Goal: Entertainment & Leisure: Consume media (video, audio)

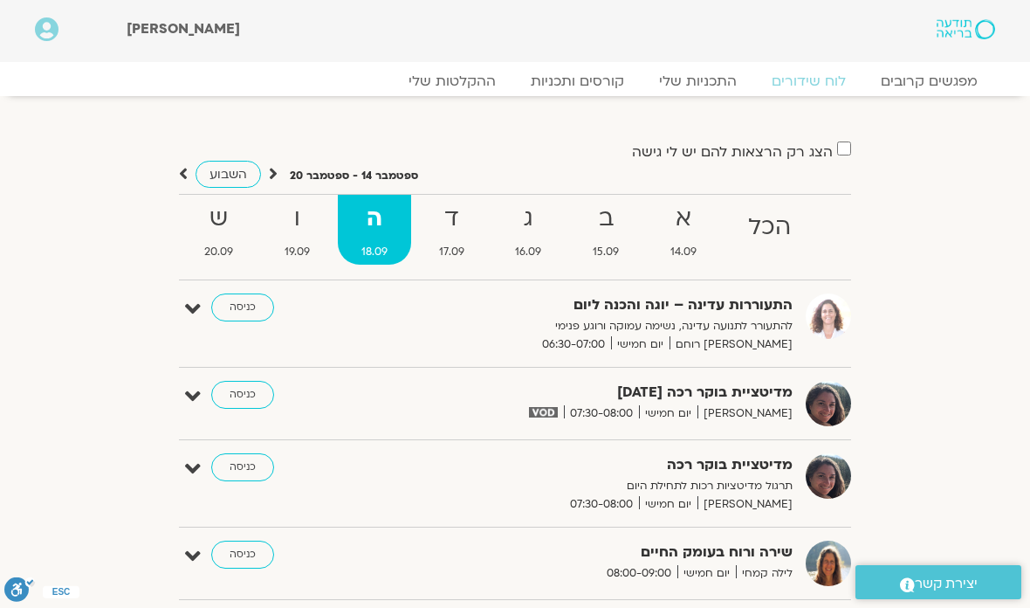
scroll to position [19, 0]
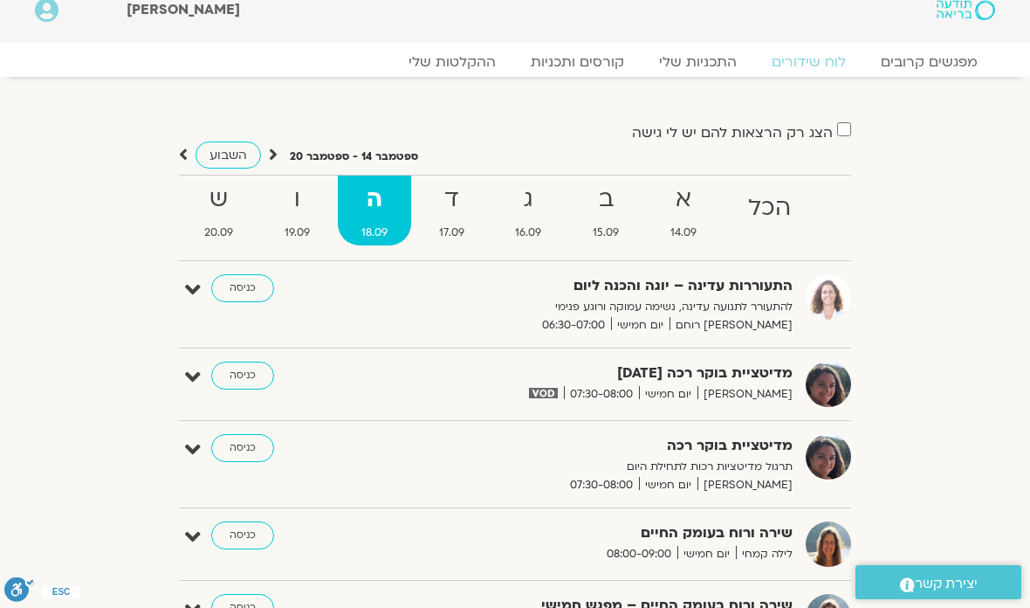
click at [444, 205] on strong "ד" at bounding box center [451, 199] width 73 height 39
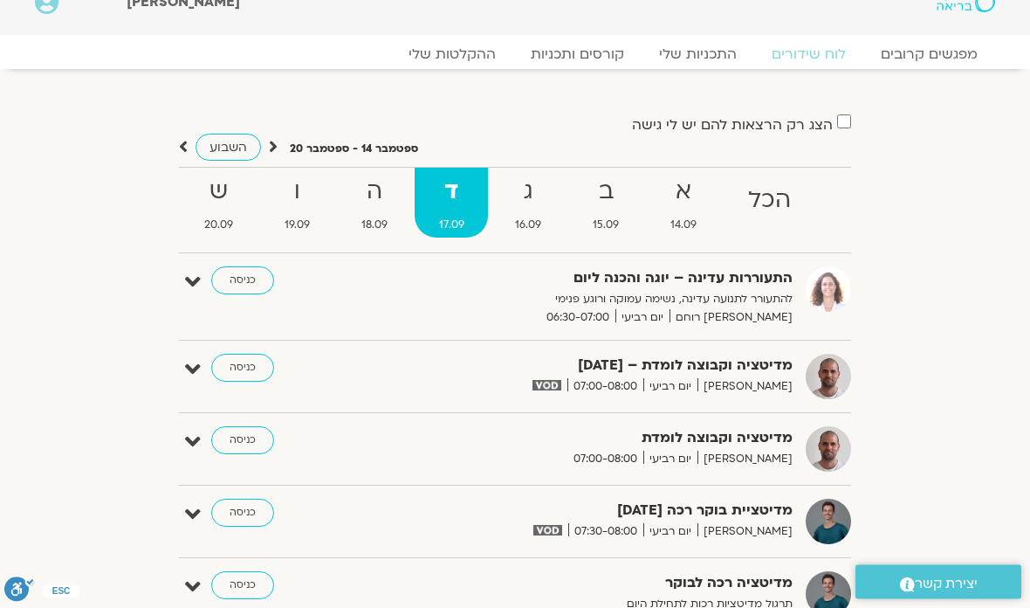
scroll to position [0, 0]
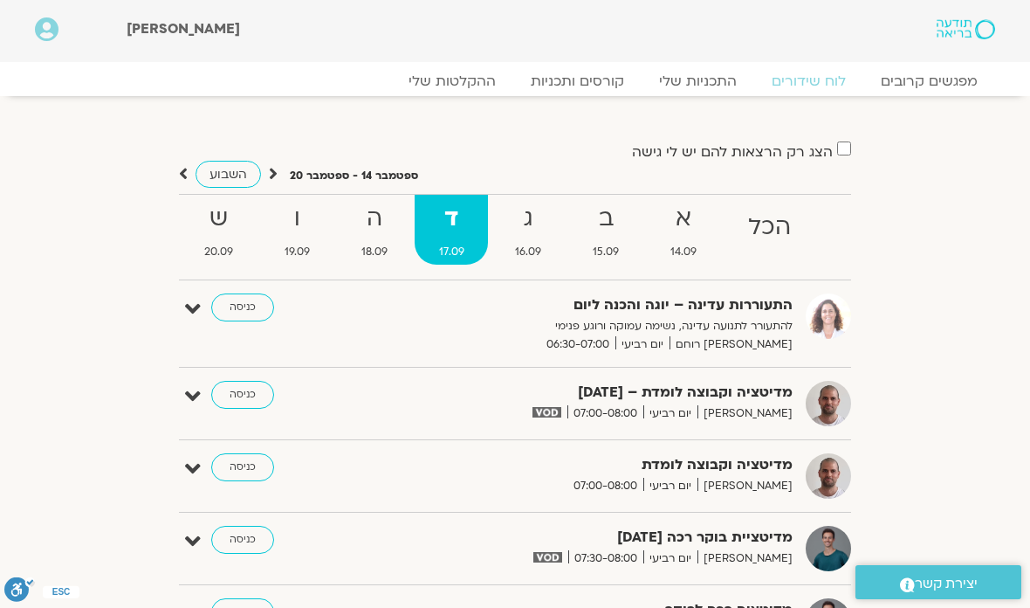
click at [368, 218] on strong "ה" at bounding box center [375, 218] width 74 height 39
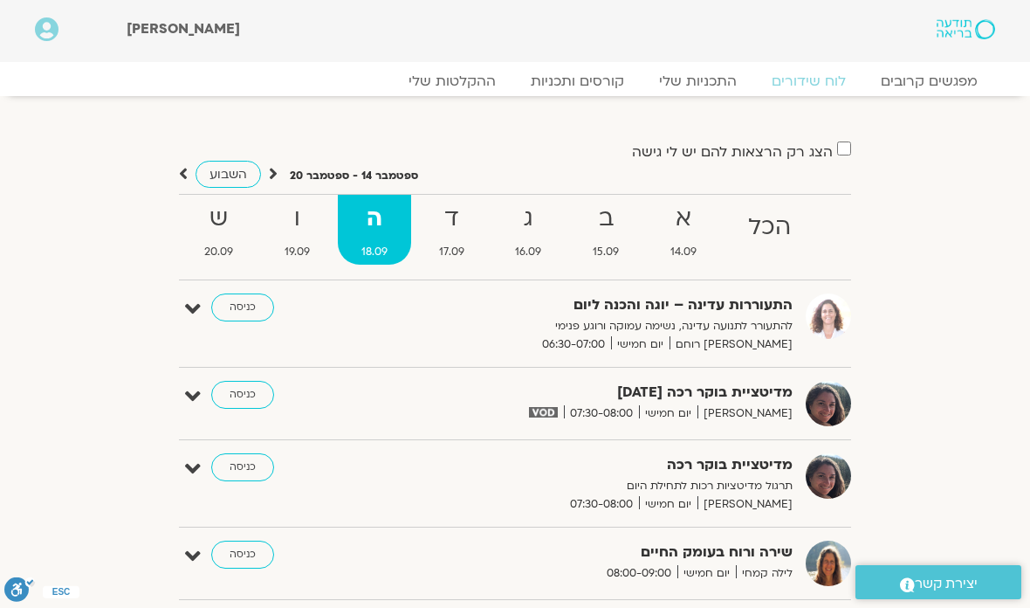
click at [465, 78] on link "ההקלטות שלי" at bounding box center [452, 80] width 122 height 17
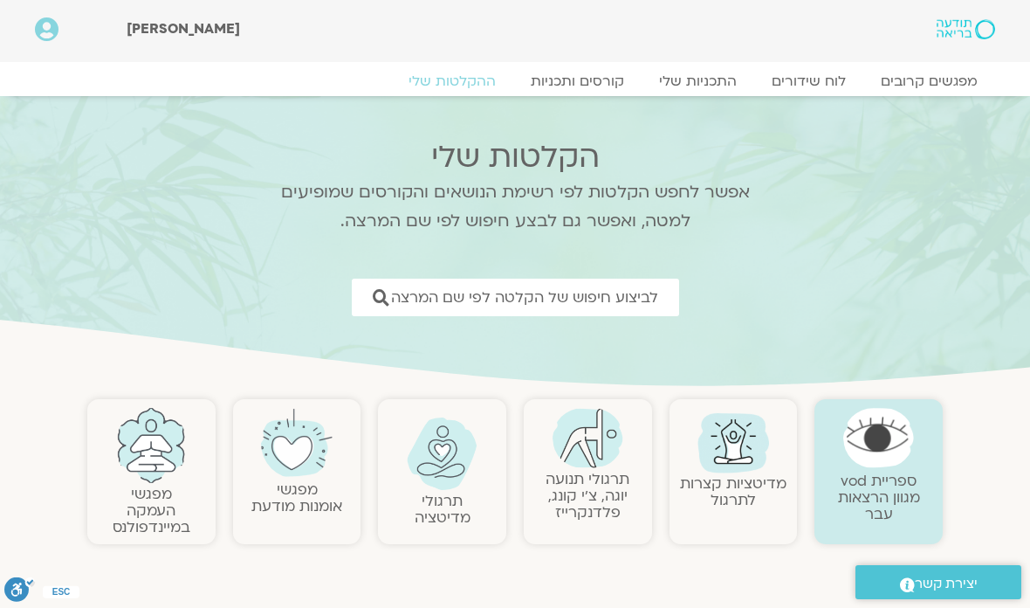
click at [451, 292] on span "לביצוע חיפוש של הקלטה לפי שם המרצה" at bounding box center [524, 297] width 267 height 17
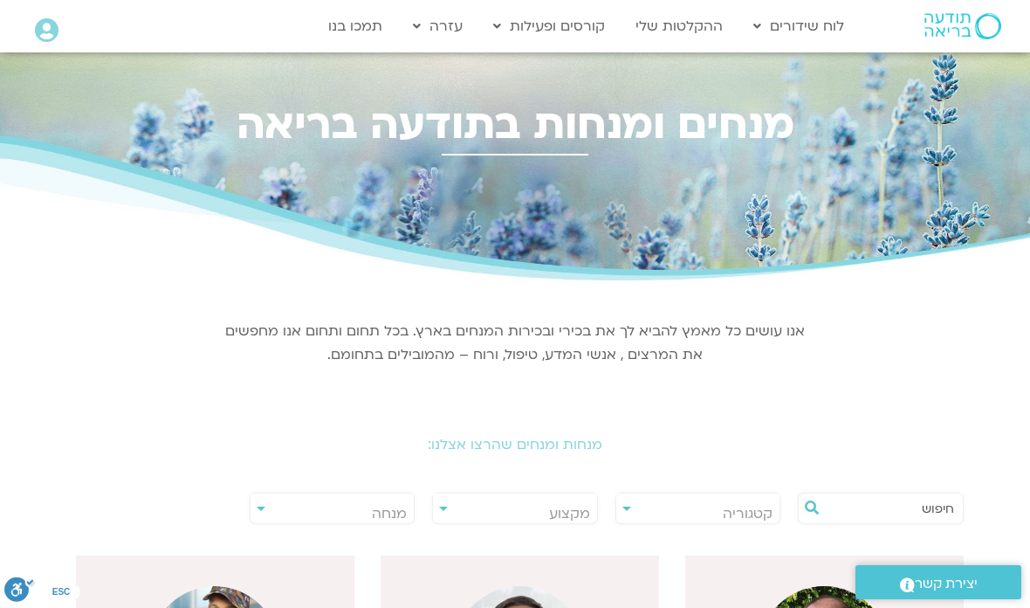
click at [267, 502] on span "מנחה" at bounding box center [333, 513] width 164 height 40
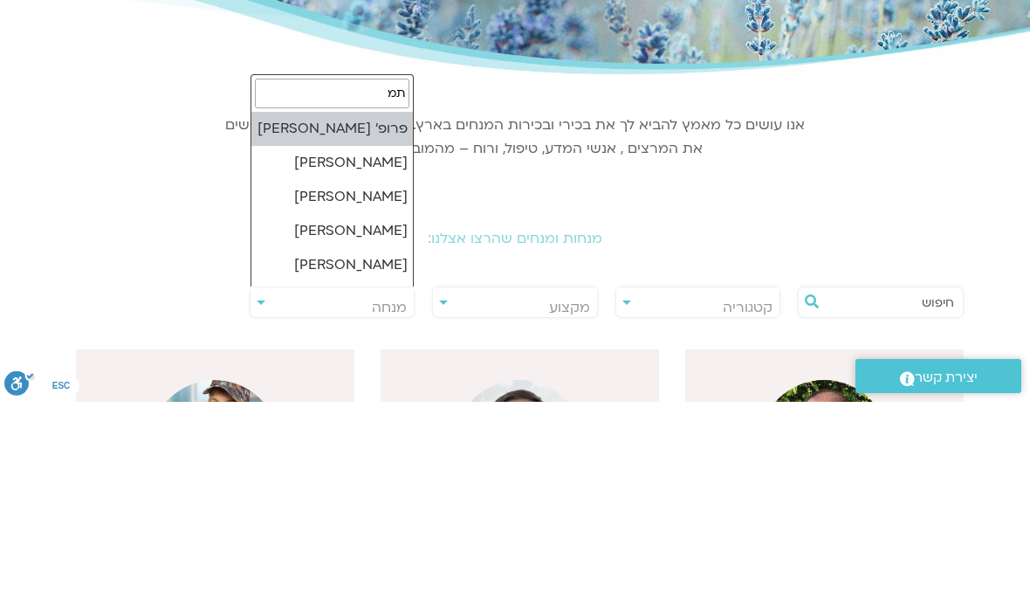
type input "תמר"
select select "******"
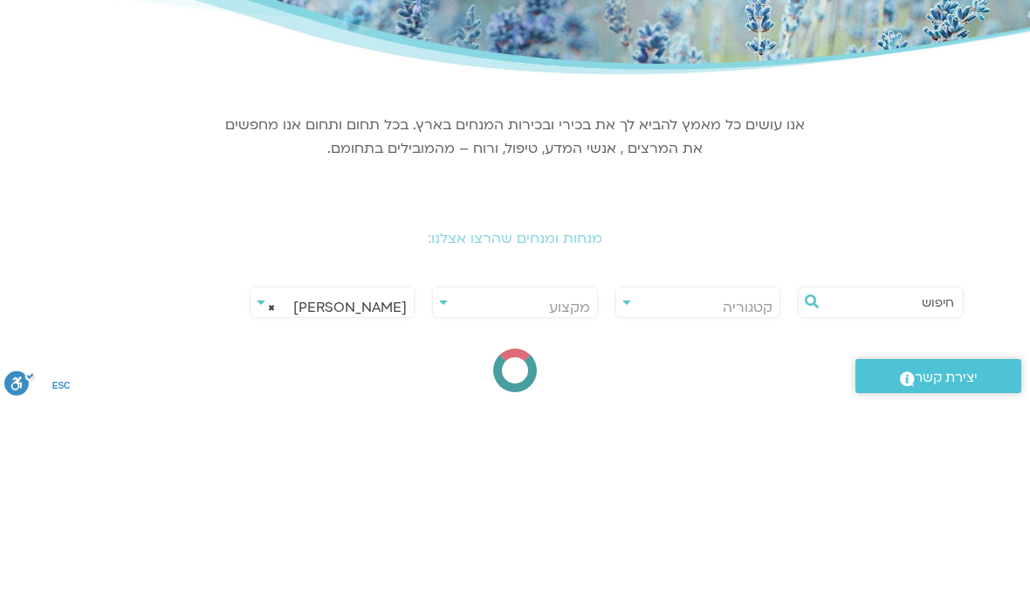
scroll to position [206, 0]
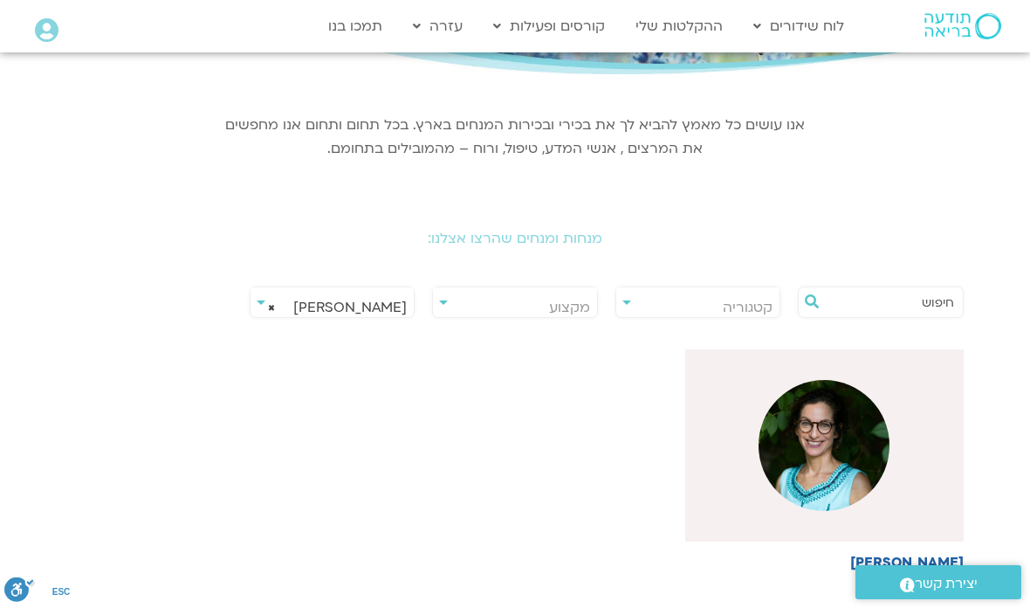
click at [815, 441] on img at bounding box center [824, 445] width 131 height 131
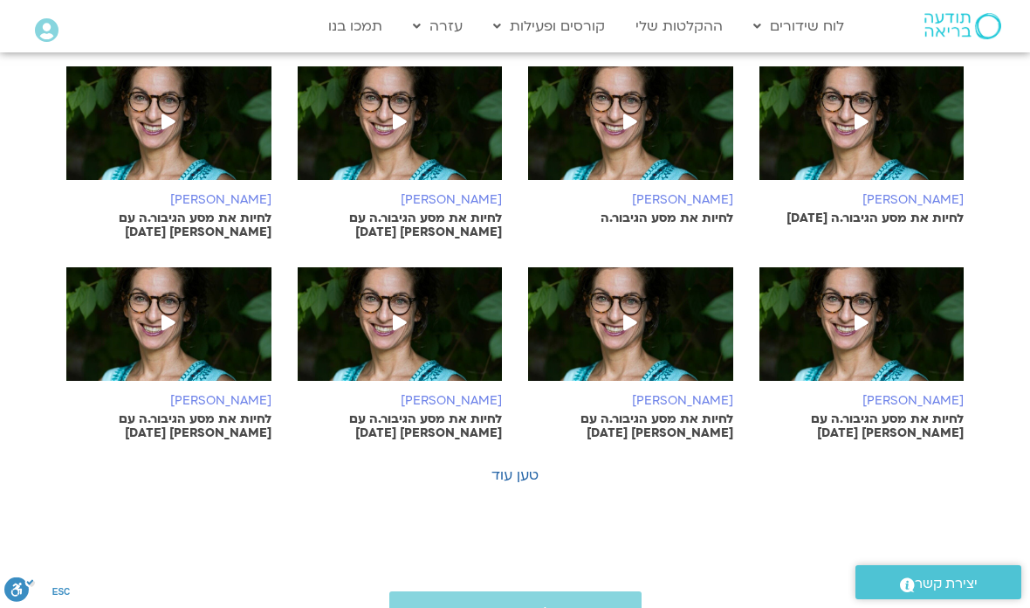
scroll to position [919, 0]
click at [176, 309] on span at bounding box center [168, 324] width 31 height 31
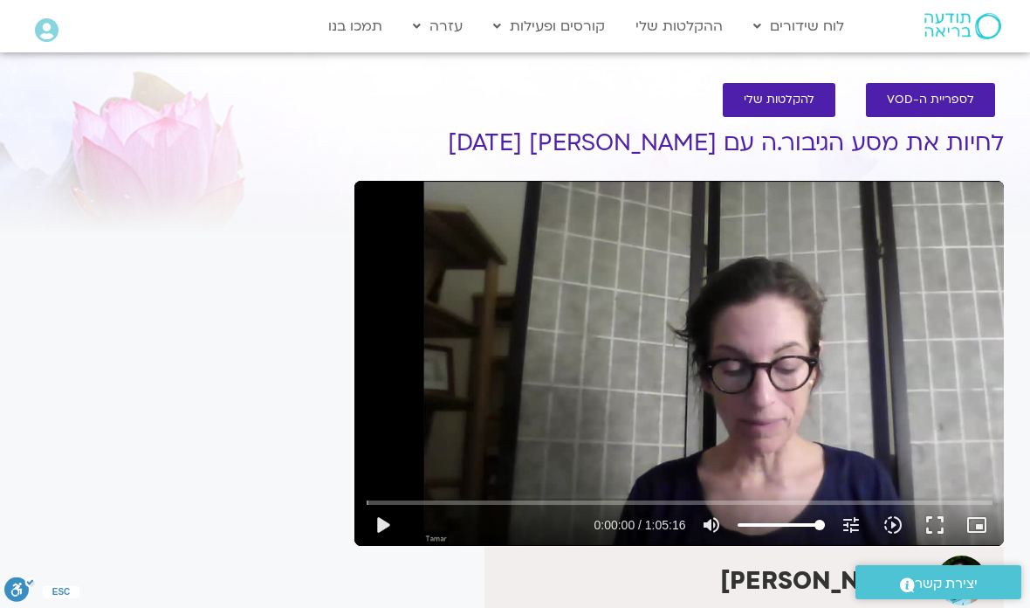
click at [390, 523] on button "play_arrow" at bounding box center [382, 525] width 42 height 42
click at [921, 526] on button "fullscreen" at bounding box center [935, 525] width 42 height 42
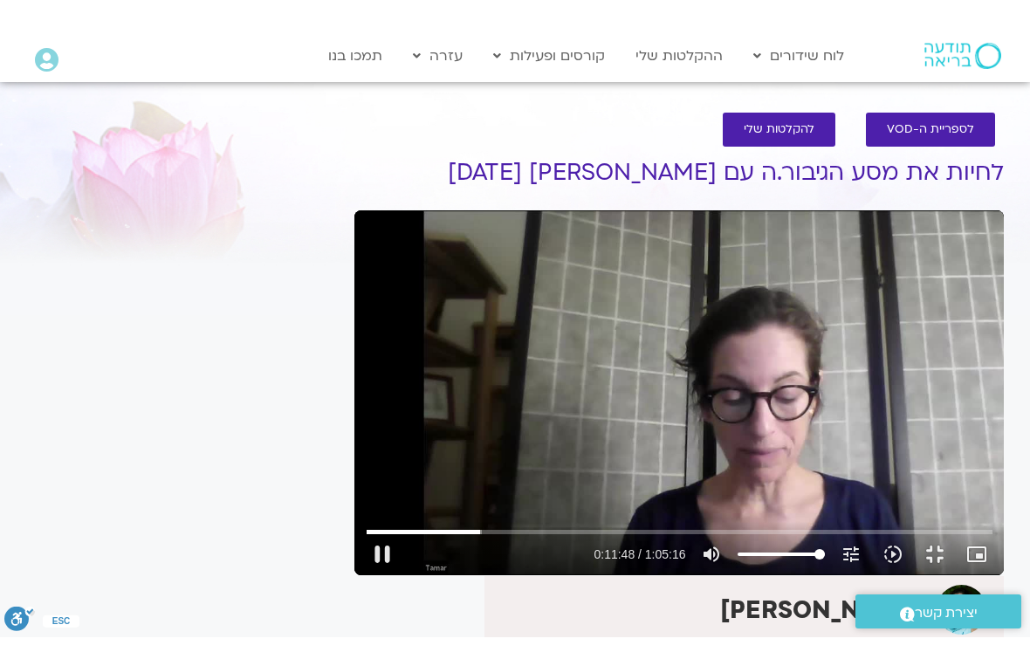
scroll to position [21, 0]
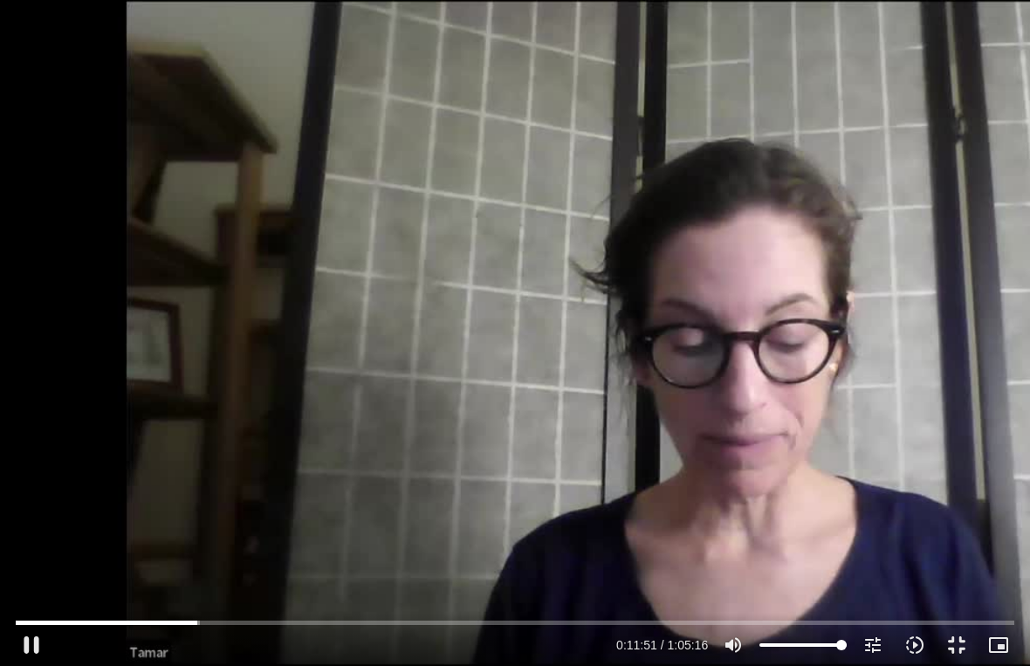
click at [723, 582] on div "0s fast_forward" at bounding box center [824, 333] width 412 height 666
click at [946, 607] on button "fullscreen_exit" at bounding box center [957, 645] width 42 height 42
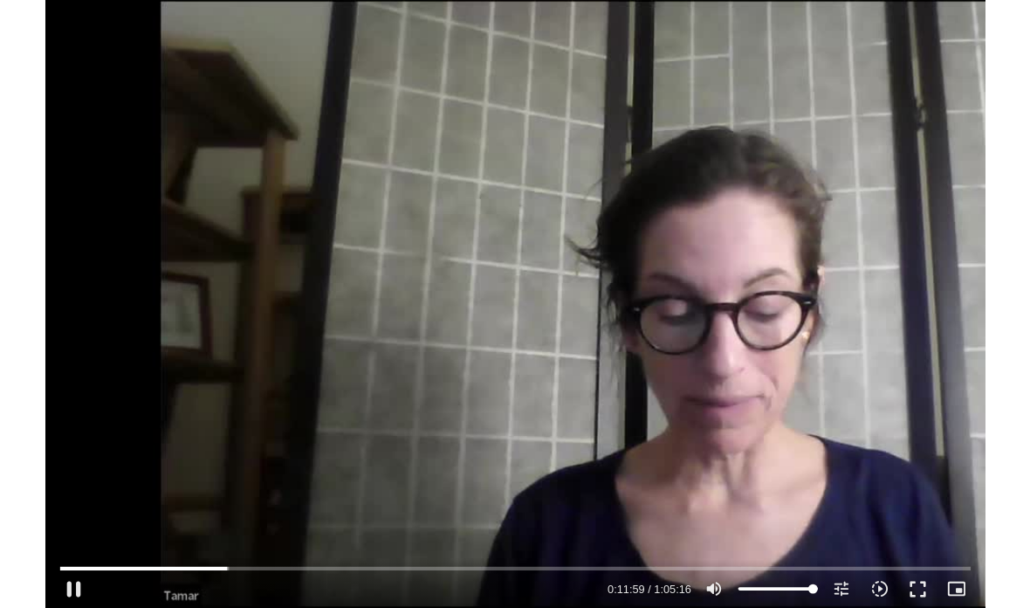
scroll to position [0, 0]
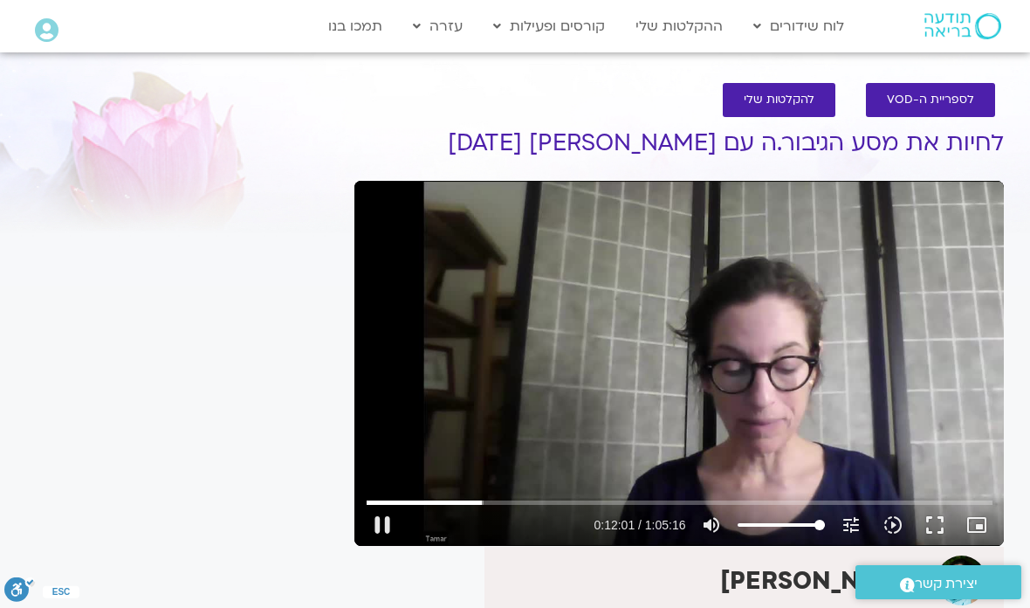
type input "721.868592431669"
